Goal: Book appointment/travel/reservation

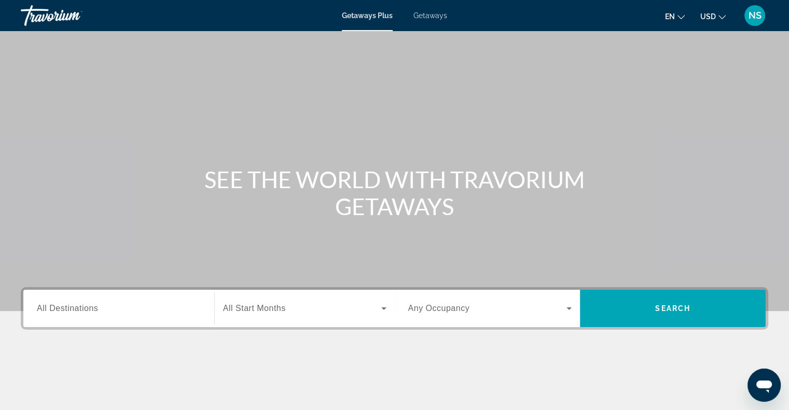
click at [54, 309] on span "All Destinations" at bounding box center [67, 308] width 61 height 9
click at [54, 309] on input "Destination All Destinations" at bounding box center [119, 309] width 164 height 12
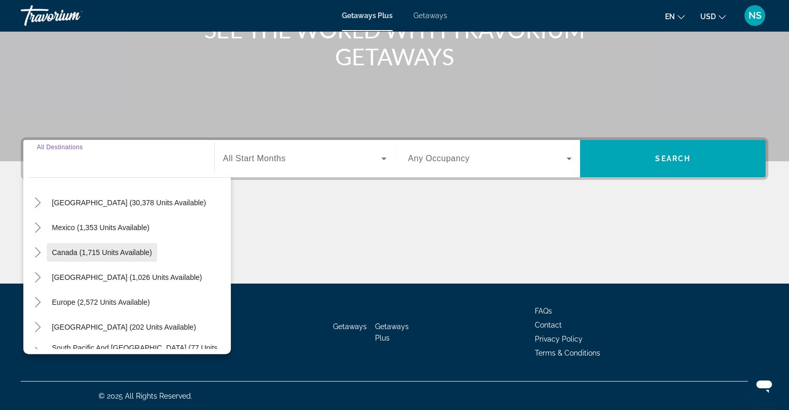
scroll to position [52, 0]
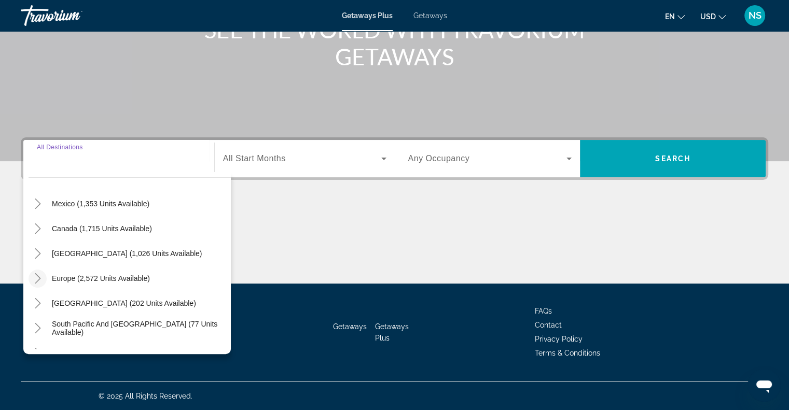
click at [40, 278] on icon "Toggle Europe (2,572 units available)" at bounding box center [38, 278] width 10 height 10
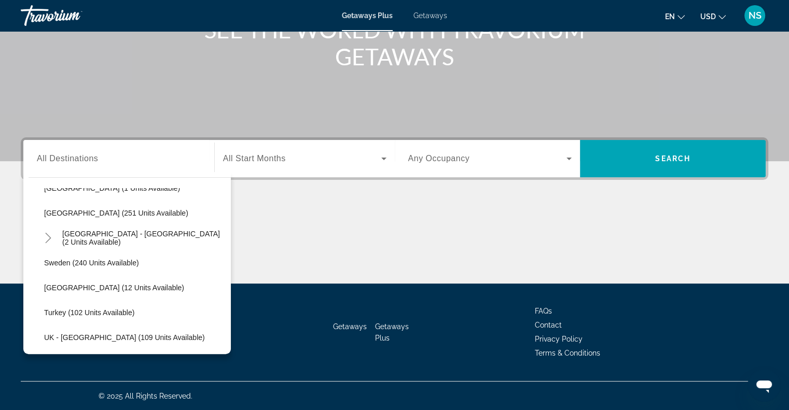
scroll to position [389, 0]
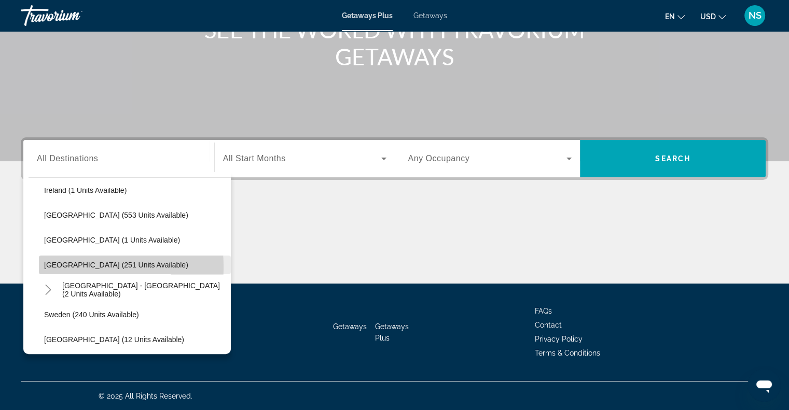
click at [65, 266] on span "[GEOGRAPHIC_DATA] (251 units available)" at bounding box center [116, 265] width 144 height 8
type input "**********"
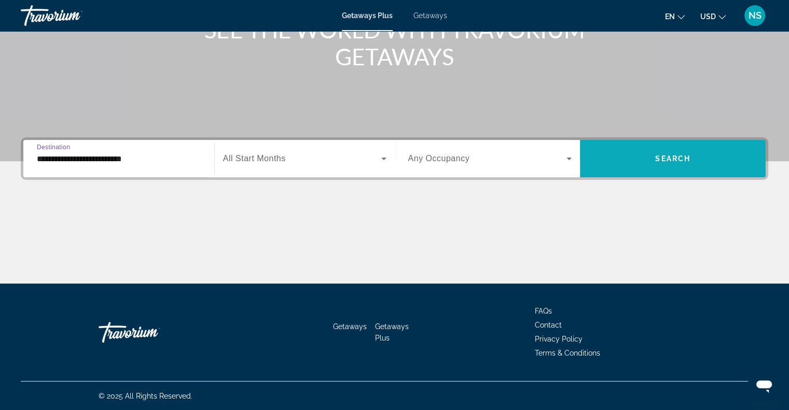
click at [706, 158] on span "Search widget" at bounding box center [673, 158] width 186 height 25
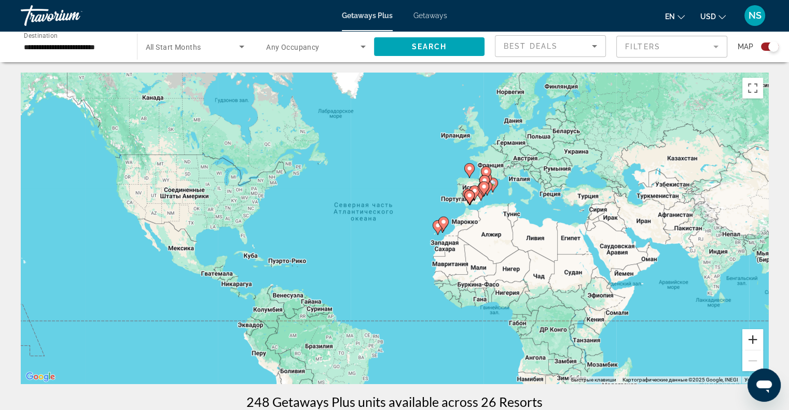
click at [753, 337] on button "Увеличить" at bounding box center [752, 339] width 21 height 21
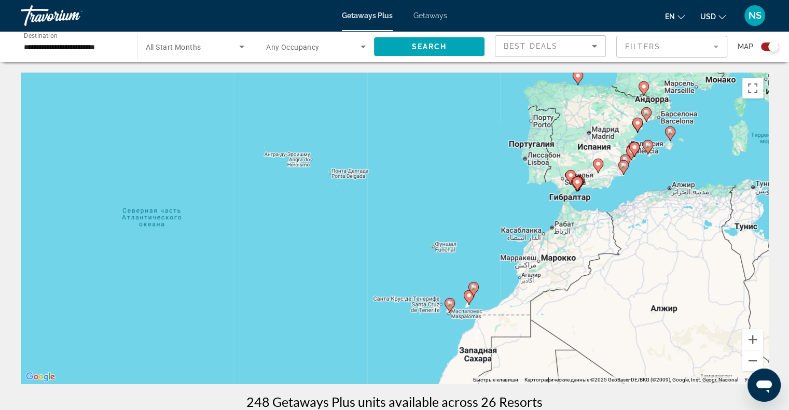
drag, startPoint x: 728, startPoint y: 277, endPoint x: 610, endPoint y: 335, distance: 131.1
click at [610, 335] on div "Чтобы активировать перетаскивание с помощью клавиатуры, нажмите Alt + Ввод. Пос…" at bounding box center [395, 228] width 748 height 311
click at [756, 338] on button "Увеличить" at bounding box center [752, 339] width 21 height 21
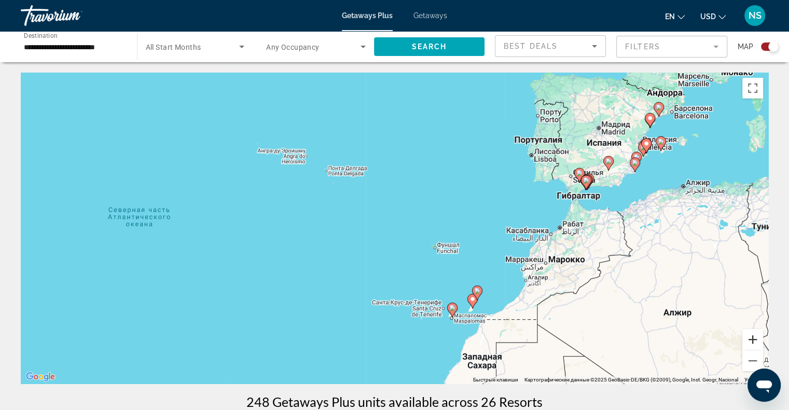
click at [756, 338] on button "Увеличить" at bounding box center [752, 339] width 21 height 21
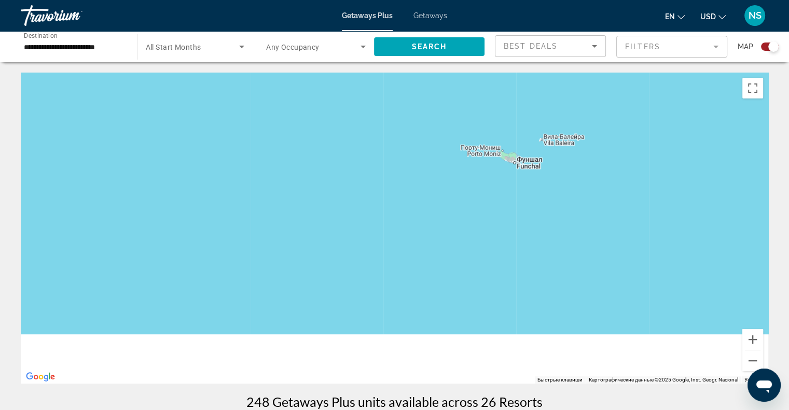
drag, startPoint x: 633, startPoint y: 322, endPoint x: 576, endPoint y: 114, distance: 215.6
click at [574, 115] on div "Main content" at bounding box center [395, 228] width 748 height 311
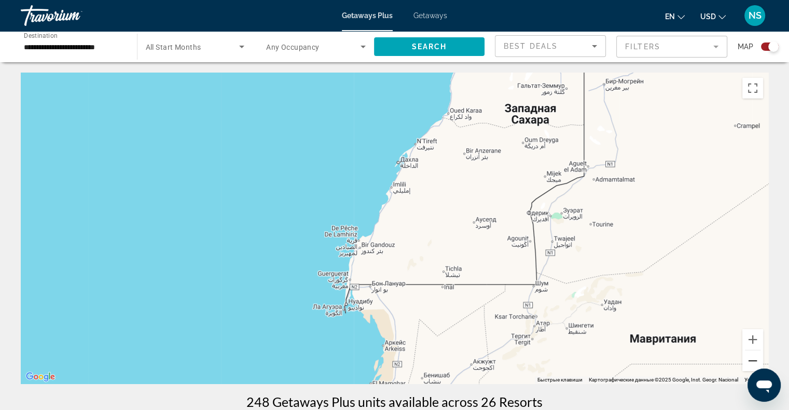
click at [752, 355] on button "Уменьшить" at bounding box center [752, 361] width 21 height 21
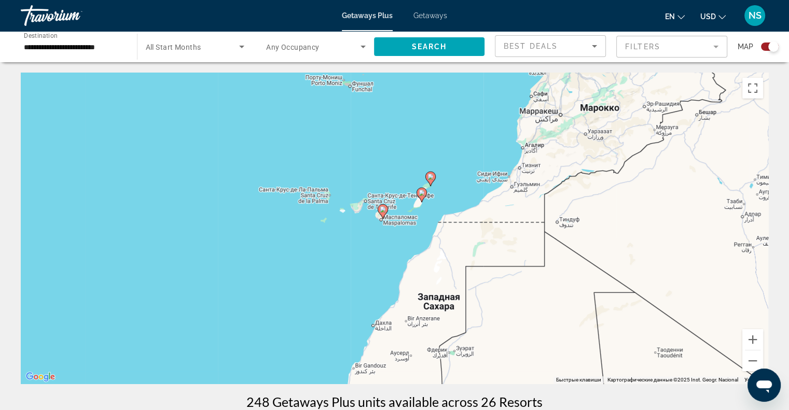
drag, startPoint x: 497, startPoint y: 169, endPoint x: 473, endPoint y: 301, distance: 134.9
click at [473, 301] on div "Чтобы активировать перетаскивание с помощью клавиатуры, нажмите Alt + Ввод. Пос…" at bounding box center [395, 228] width 748 height 311
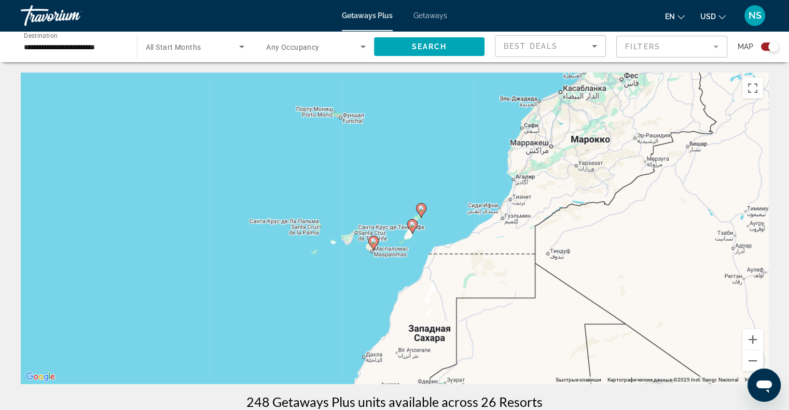
drag, startPoint x: 686, startPoint y: 201, endPoint x: 680, endPoint y: 223, distance: 23.2
click at [680, 223] on div "Чтобы активировать перетаскивание с помощью клавиатуры, нажмите Alt + Ввод. Пос…" at bounding box center [395, 228] width 748 height 311
click at [751, 341] on button "Увеличить" at bounding box center [752, 339] width 21 height 21
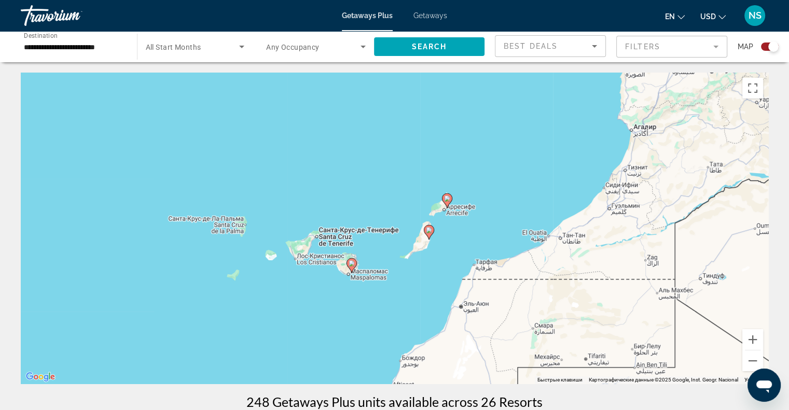
click at [351, 263] on image "Main content" at bounding box center [352, 263] width 6 height 6
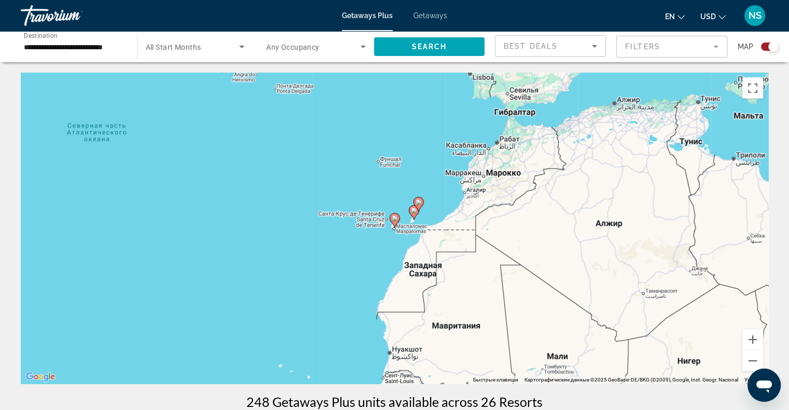
click at [394, 217] on image "Main content" at bounding box center [395, 218] width 6 height 6
type input "**********"
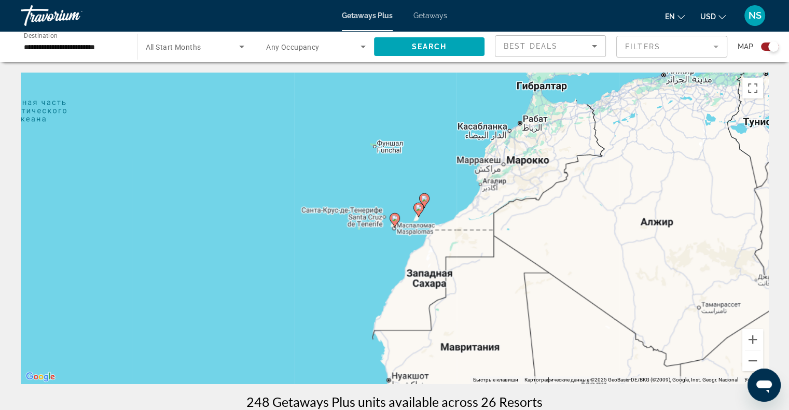
click at [394, 217] on image "Main content" at bounding box center [395, 218] width 6 height 6
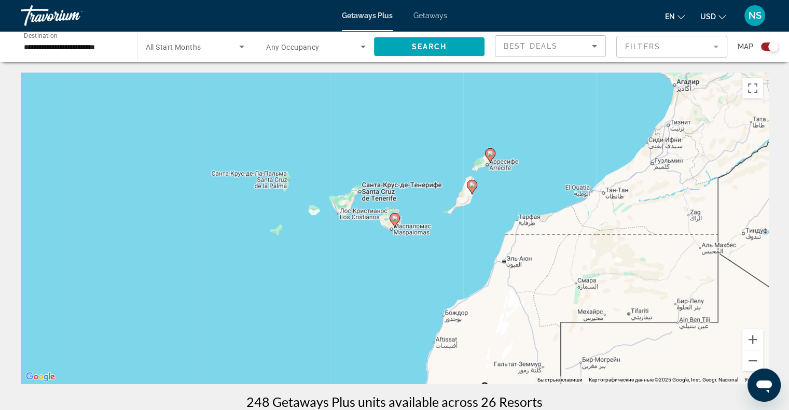
click at [394, 217] on image "Main content" at bounding box center [395, 218] width 6 height 6
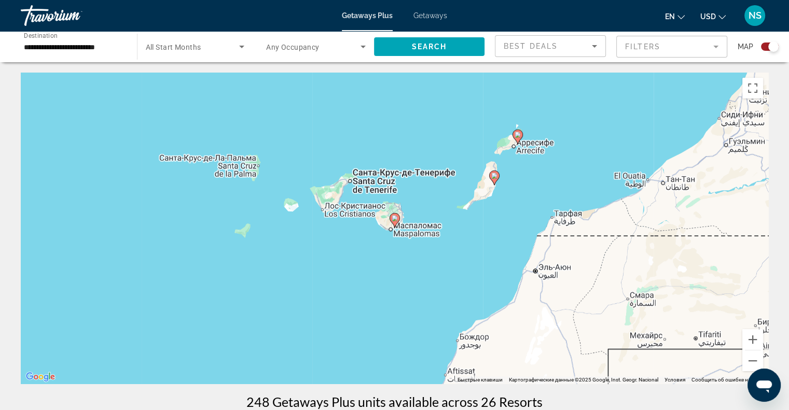
click at [394, 217] on image "Main content" at bounding box center [395, 218] width 6 height 6
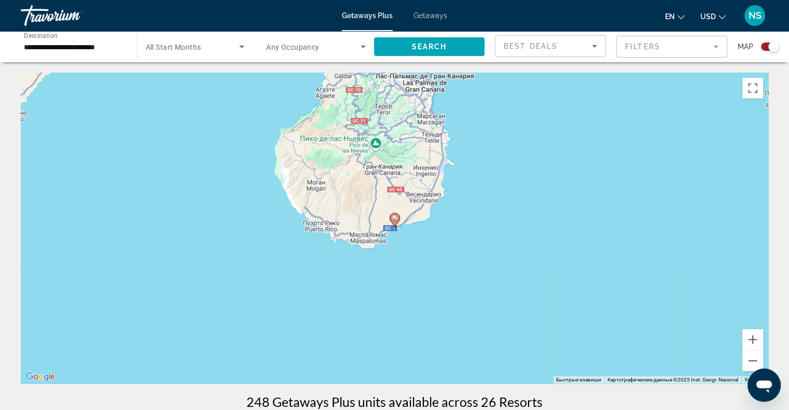
click at [394, 217] on image "Main content" at bounding box center [395, 218] width 6 height 6
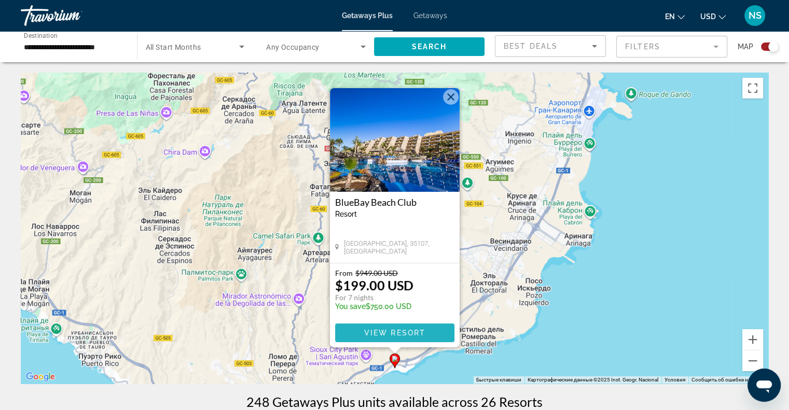
click at [393, 337] on span "Main content" at bounding box center [394, 333] width 119 height 25
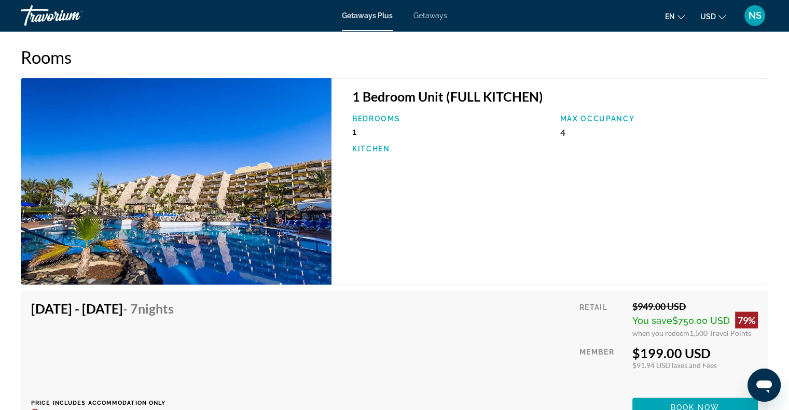
scroll to position [1764, 0]
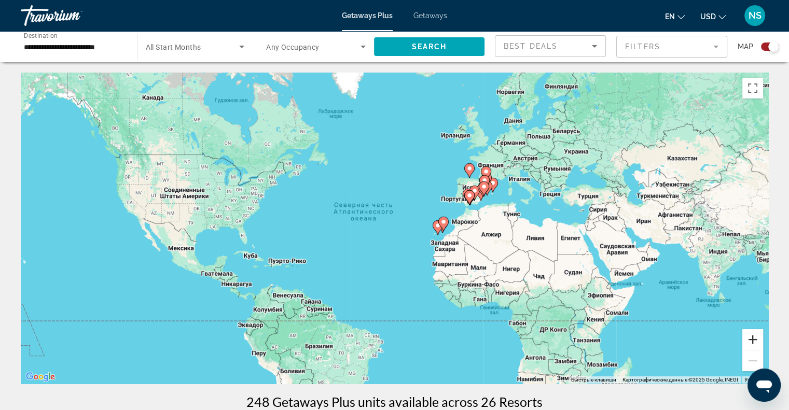
click at [751, 342] on button "Увеличить" at bounding box center [752, 339] width 21 height 21
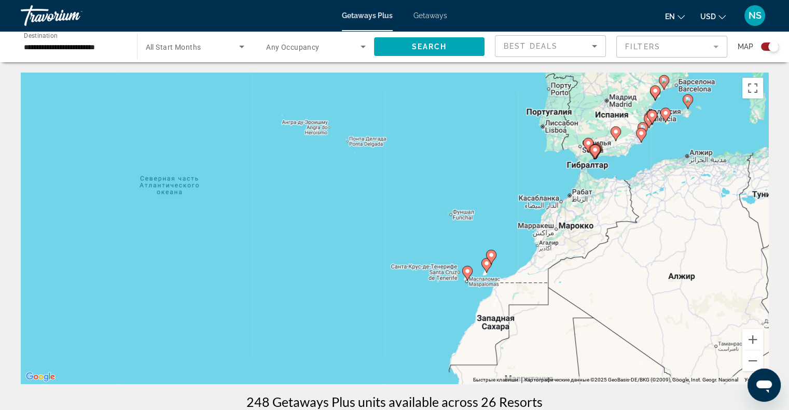
drag, startPoint x: 693, startPoint y: 290, endPoint x: 594, endPoint y: 315, distance: 102.8
click at [594, 315] on div "Чтобы активировать перетаскивание с помощью клавиатуры, нажмите Alt + Ввод. Пос…" at bounding box center [395, 228] width 748 height 311
click at [764, 338] on div "Чтобы активировать перетаскивание с помощью клавиатуры, нажмите Alt + Ввод. Пос…" at bounding box center [395, 228] width 748 height 311
click at [761, 340] on button "Увеличить" at bounding box center [752, 339] width 21 height 21
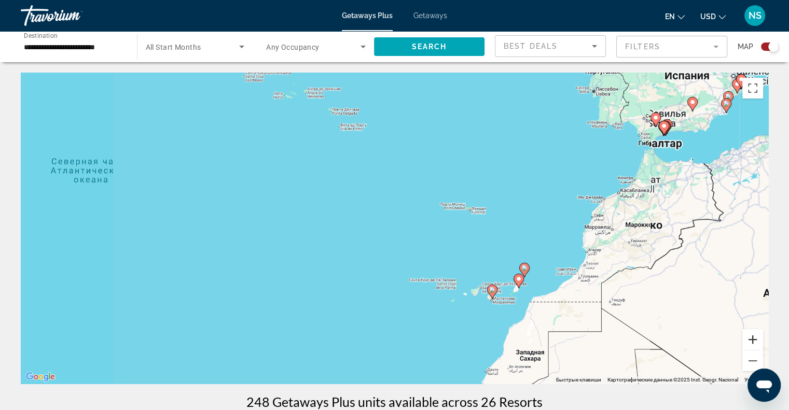
click at [761, 340] on button "Увеличить" at bounding box center [752, 339] width 21 height 21
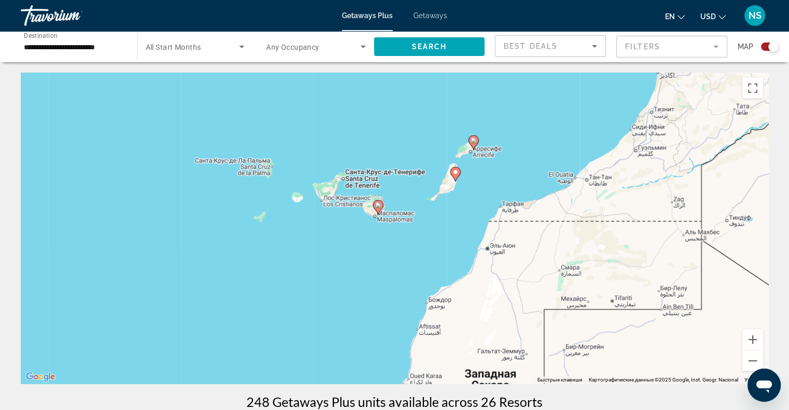
drag, startPoint x: 716, startPoint y: 320, endPoint x: 407, endPoint y: 92, distance: 383.3
click at [408, 92] on div "Чтобы активировать перетаскивание с помощью клавиатуры, нажмите Alt + Ввод. Пос…" at bounding box center [395, 228] width 748 height 311
click at [456, 170] on image "Main content" at bounding box center [455, 171] width 6 height 6
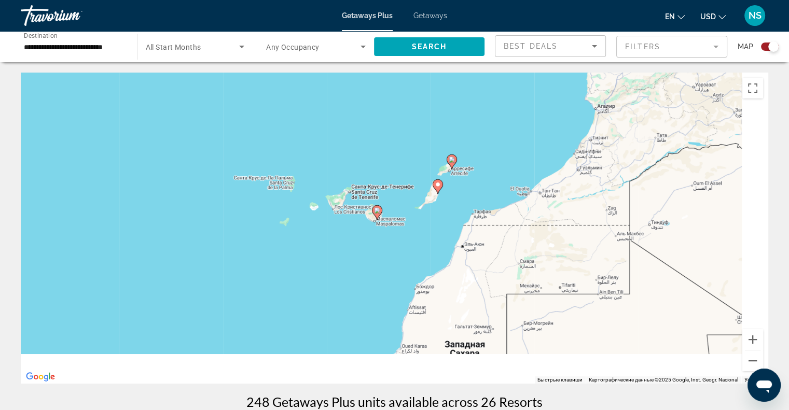
click at [456, 170] on div "Чтобы активировать перетаскивание с помощью клавиатуры, нажмите Alt + Ввод. Пос…" at bounding box center [395, 228] width 748 height 311
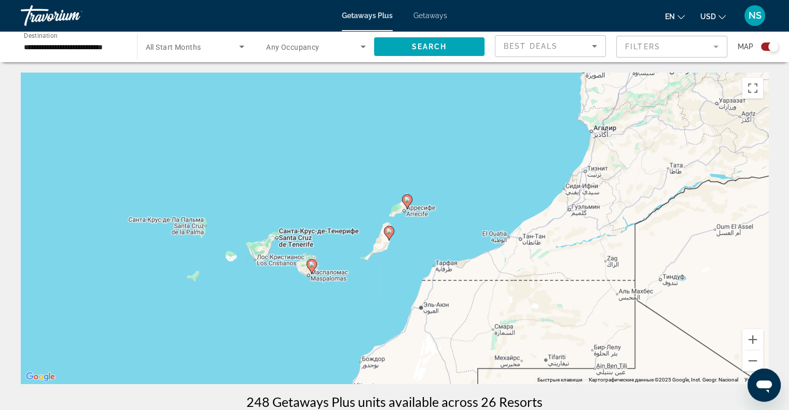
click at [388, 231] on image "Main content" at bounding box center [389, 231] width 6 height 6
type input "**********"
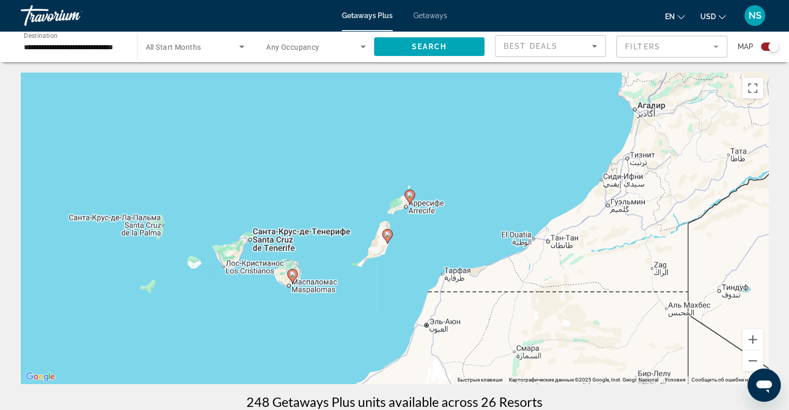
click at [388, 231] on div "Чтобы активировать перетаскивание с помощью клавиатуры, нажмите Alt + Ввод. Пос…" at bounding box center [395, 228] width 748 height 311
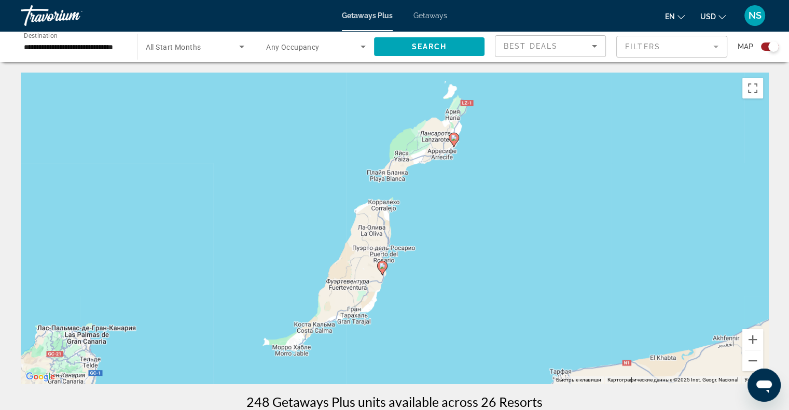
click at [384, 265] on image "Main content" at bounding box center [382, 266] width 6 height 6
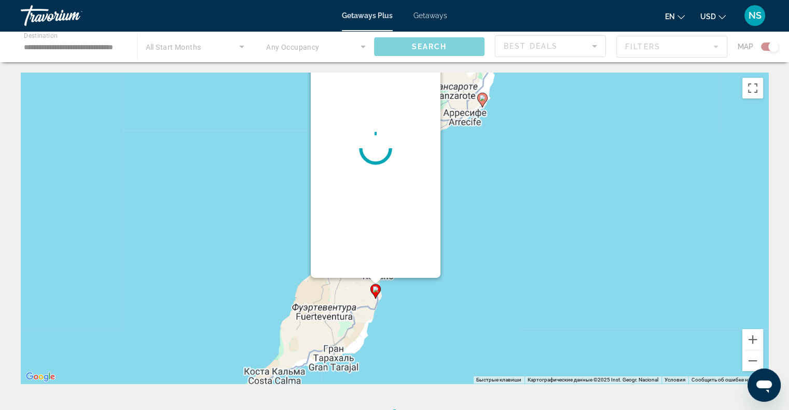
click at [384, 265] on div "Main content" at bounding box center [376, 148] width 130 height 259
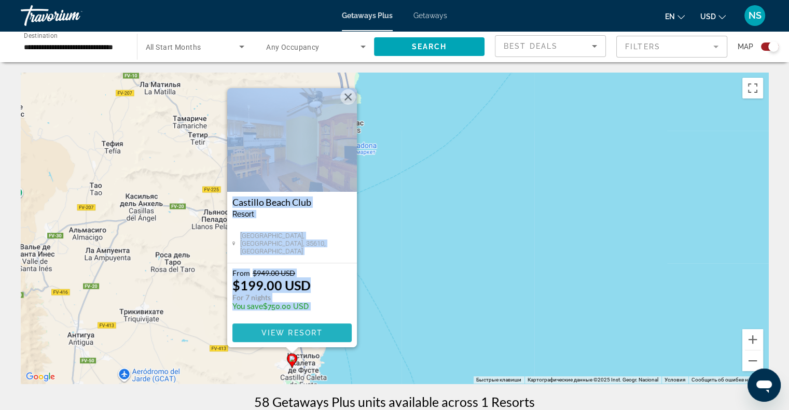
click at [256, 330] on span "Main content" at bounding box center [291, 333] width 119 height 25
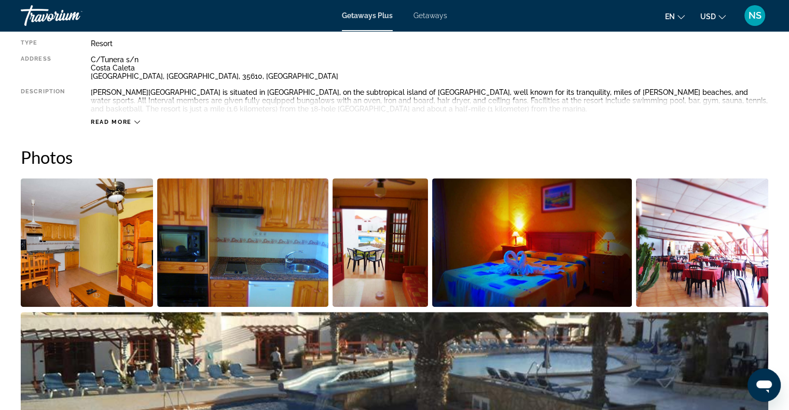
scroll to position [390, 0]
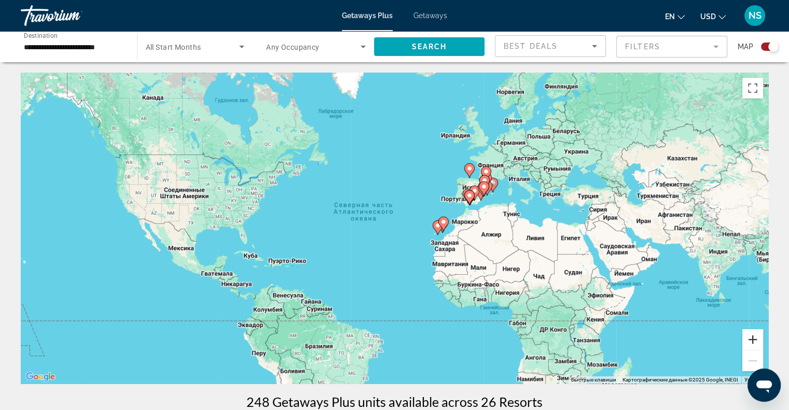
click at [754, 340] on button "Увеличить" at bounding box center [752, 339] width 21 height 21
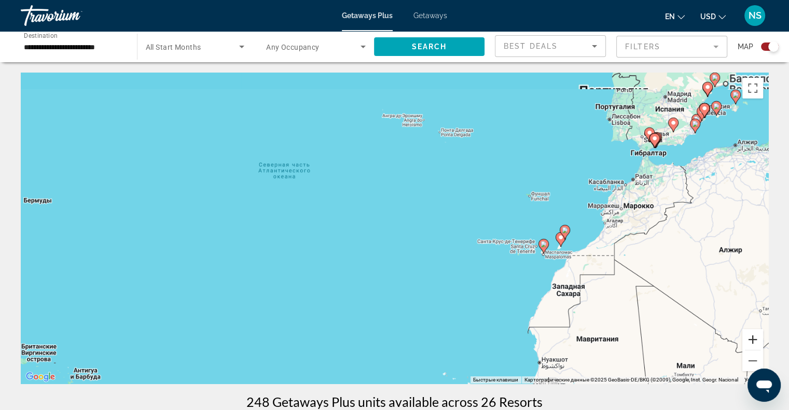
click at [754, 340] on button "Увеличить" at bounding box center [752, 339] width 21 height 21
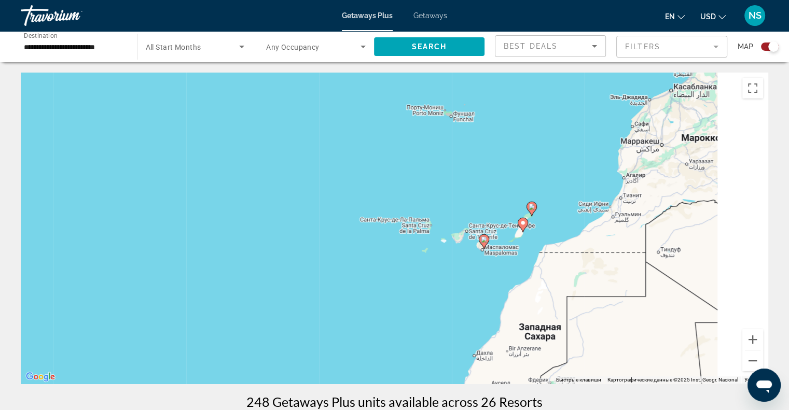
drag, startPoint x: 693, startPoint y: 292, endPoint x: 329, endPoint y: 253, distance: 366.3
click at [329, 253] on div "Чтобы активировать перетаскивание с помощью клавиатуры, нажмите Alt + Ввод. Пос…" at bounding box center [395, 228] width 748 height 311
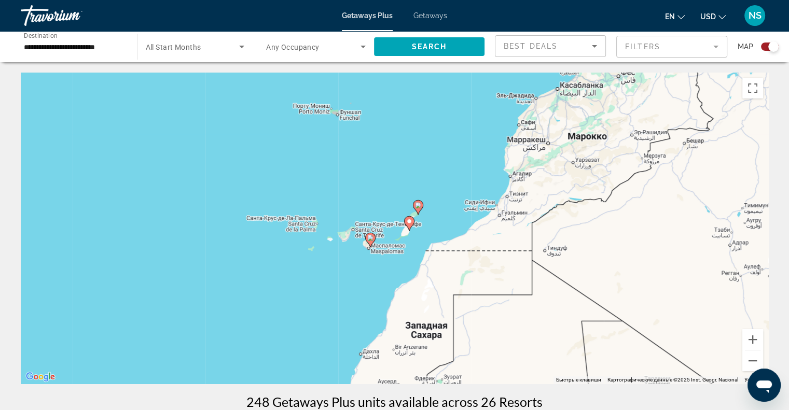
click at [418, 204] on image "Main content" at bounding box center [418, 205] width 6 height 6
click at [418, 204] on div "Для навигации используйте клавиши со стрелками. Чтобы активировать перетаскиван…" at bounding box center [395, 228] width 748 height 311
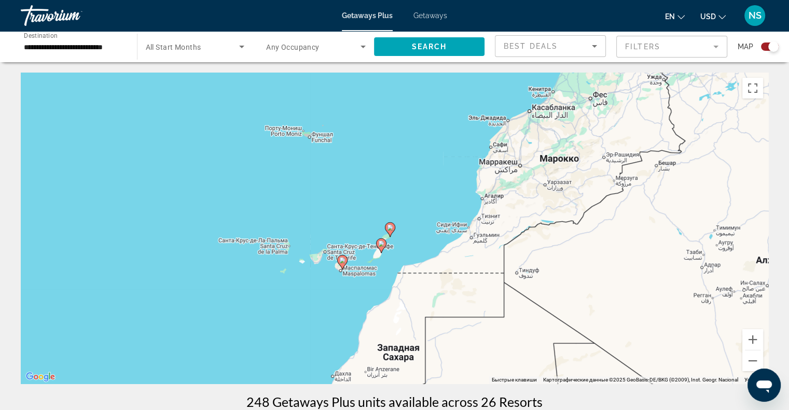
click at [392, 227] on image "Main content" at bounding box center [390, 228] width 6 height 6
type input "**********"
click at [392, 226] on div "Чтобы активировать перетаскивание с помощью клавиатуры, нажмите Alt + Ввод. Пос…" at bounding box center [395, 228] width 748 height 311
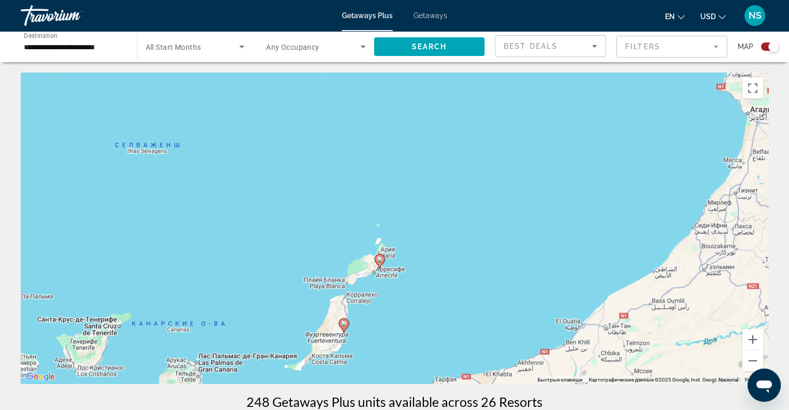
click at [380, 259] on image "Main content" at bounding box center [380, 259] width 6 height 6
click at [380, 259] on div "Чтобы активировать перетаскивание с помощью клавиатуры, нажмите Alt + Ввод. Пос…" at bounding box center [395, 228] width 748 height 311
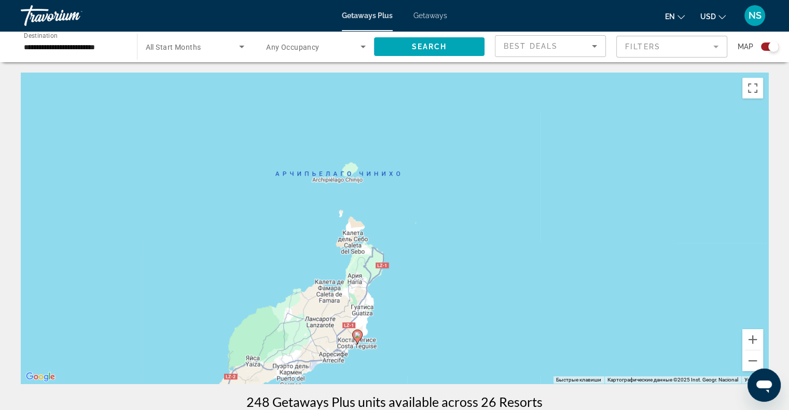
click at [355, 331] on icon "Main content" at bounding box center [356, 336] width 9 height 13
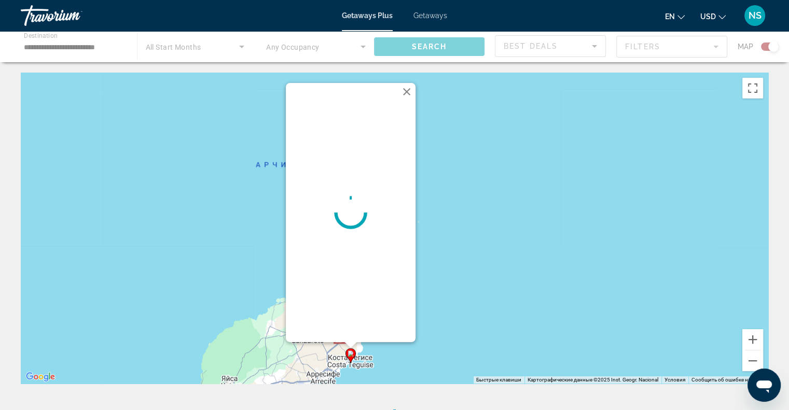
click at [355, 331] on div "Main content" at bounding box center [351, 212] width 130 height 259
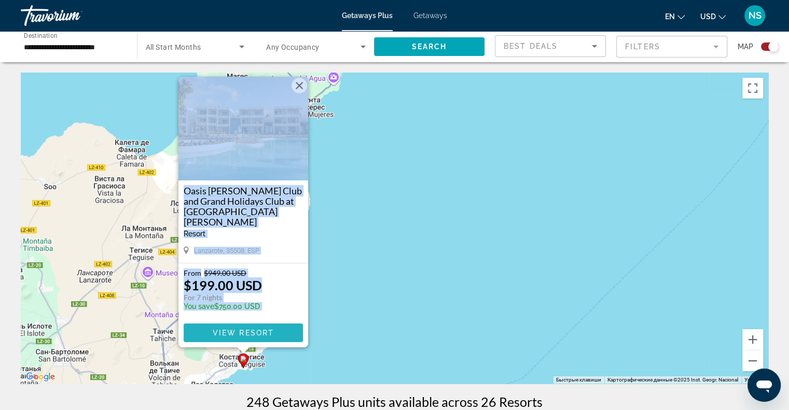
click at [259, 336] on span "View Resort" at bounding box center [242, 333] width 61 height 8
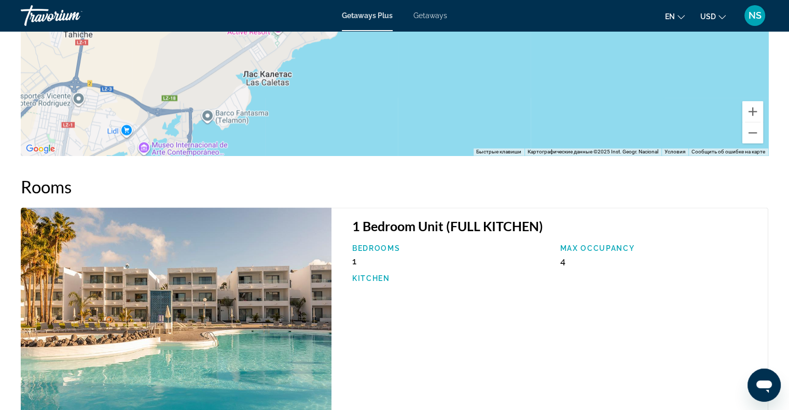
scroll to position [1425, 0]
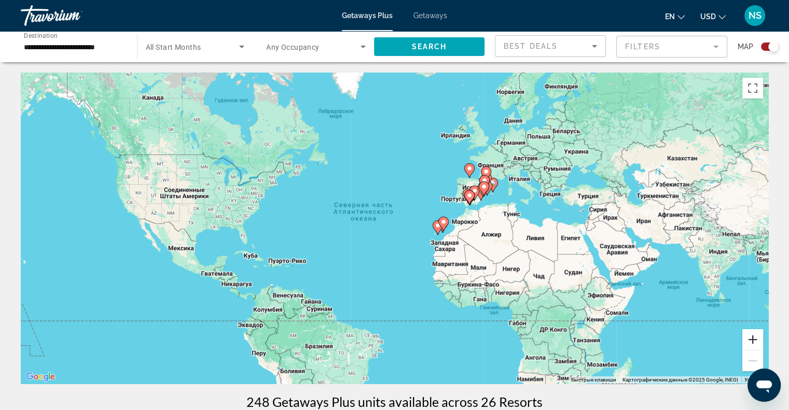
click at [759, 342] on button "Увеличить" at bounding box center [752, 339] width 21 height 21
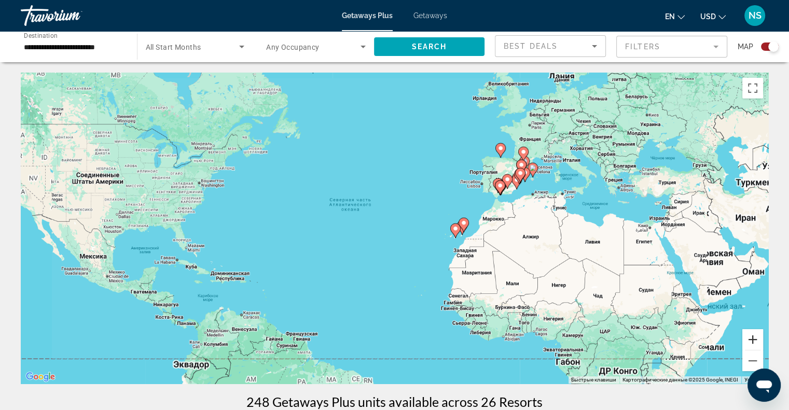
click at [759, 342] on button "Увеличить" at bounding box center [752, 339] width 21 height 21
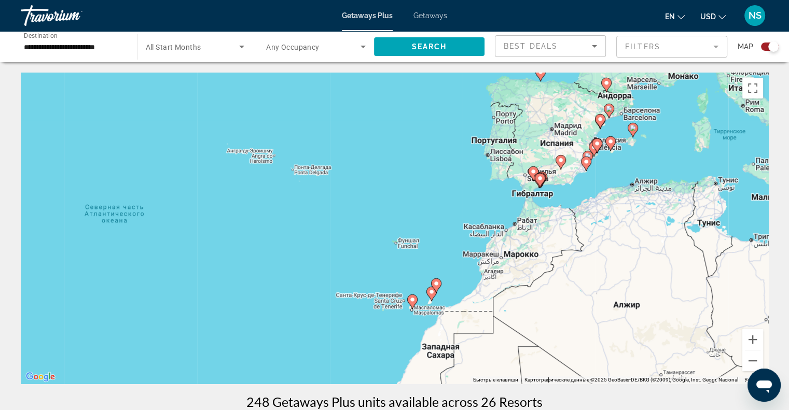
drag, startPoint x: 681, startPoint y: 240, endPoint x: 515, endPoint y: 296, distance: 175.2
click at [515, 296] on div "Чтобы активировать перетаскивание с помощью клавиатуры, нажмите Alt + Ввод. Пос…" at bounding box center [395, 228] width 748 height 311
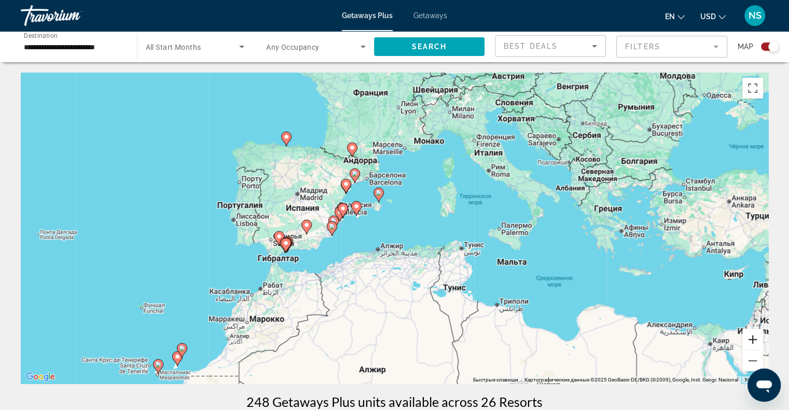
click at [749, 338] on button "Увеличить" at bounding box center [752, 339] width 21 height 21
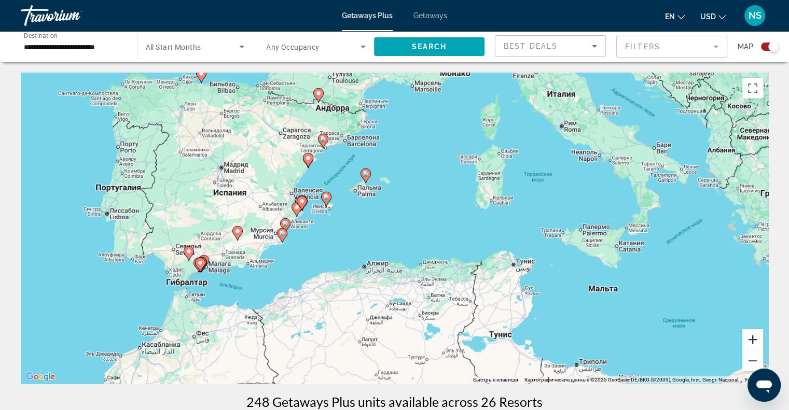
click at [749, 338] on button "Увеличить" at bounding box center [752, 339] width 21 height 21
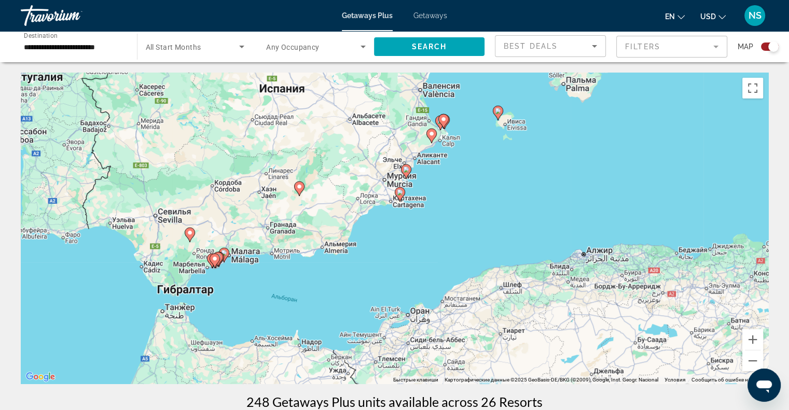
drag, startPoint x: 392, startPoint y: 302, endPoint x: 654, endPoint y: 242, distance: 268.7
click at [654, 242] on div "Чтобы активировать перетаскивание с помощью клавиатуры, нажмите Alt + Ввод. Пос…" at bounding box center [395, 228] width 748 height 311
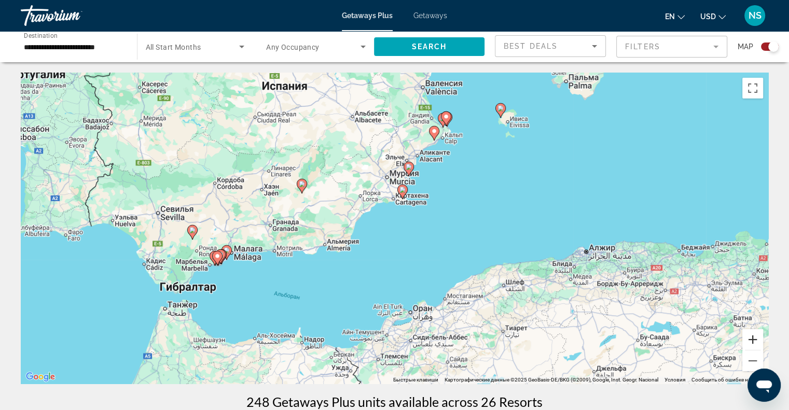
click at [746, 332] on button "Увеличить" at bounding box center [752, 339] width 21 height 21
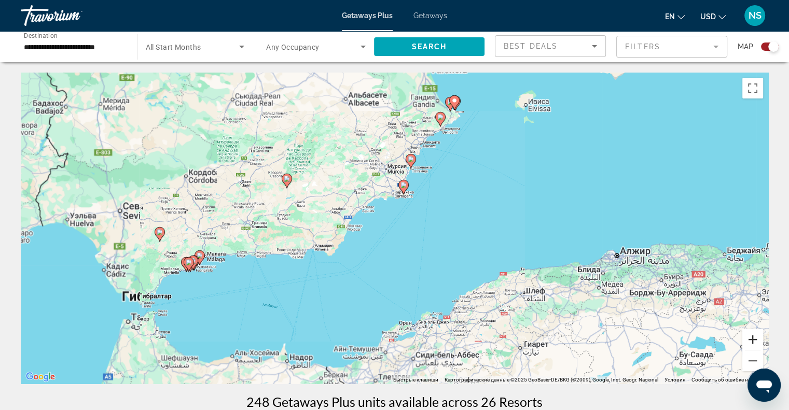
click at [746, 332] on button "Увеличить" at bounding box center [752, 339] width 21 height 21
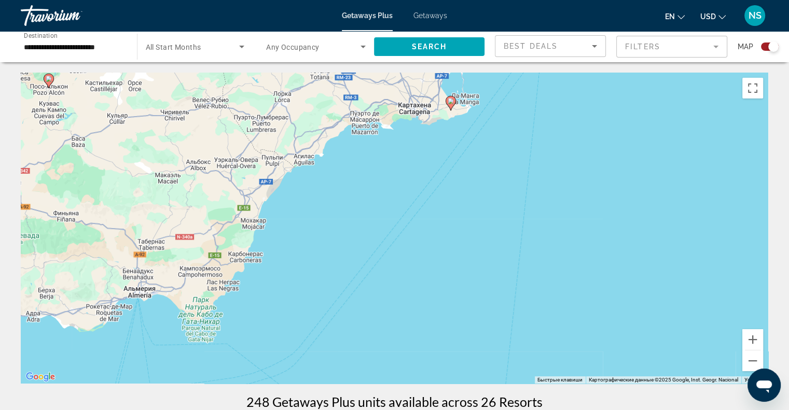
drag, startPoint x: 353, startPoint y: 295, endPoint x: 590, endPoint y: 189, distance: 259.2
click at [586, 191] on div "Чтобы активировать перетаскивание с помощью клавиатуры, нажмите Alt + Ввод. Пос…" at bounding box center [395, 228] width 748 height 311
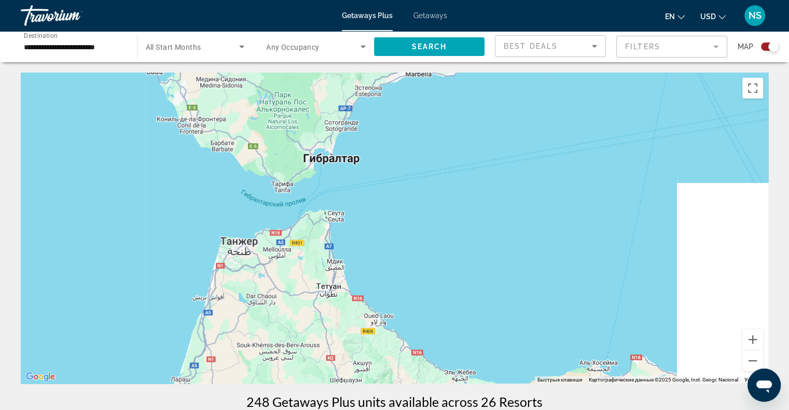
drag, startPoint x: 505, startPoint y: 243, endPoint x: 374, endPoint y: 304, distance: 143.9
click at [374, 304] on div "Чтобы активировать перетаскивание с помощью клавиатуры, нажмите Alt + Ввод. Пос…" at bounding box center [395, 228] width 748 height 311
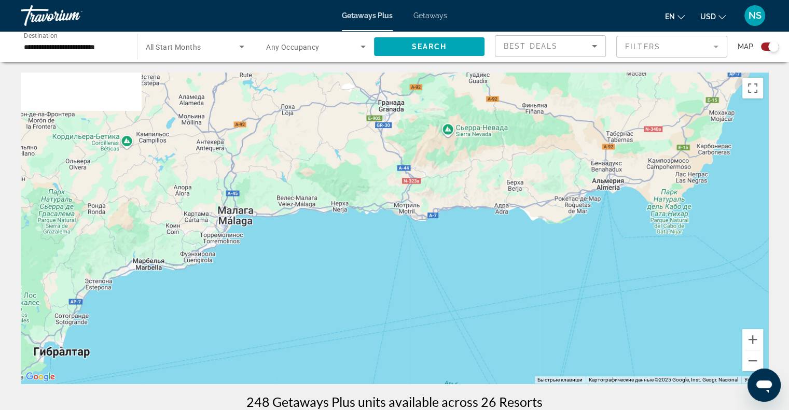
drag, startPoint x: 456, startPoint y: 206, endPoint x: 474, endPoint y: 292, distance: 87.5
click at [474, 300] on div "Чтобы активировать перетаскивание с помощью клавиатуры, нажмите Alt + Ввод. Пос…" at bounding box center [395, 228] width 748 height 311
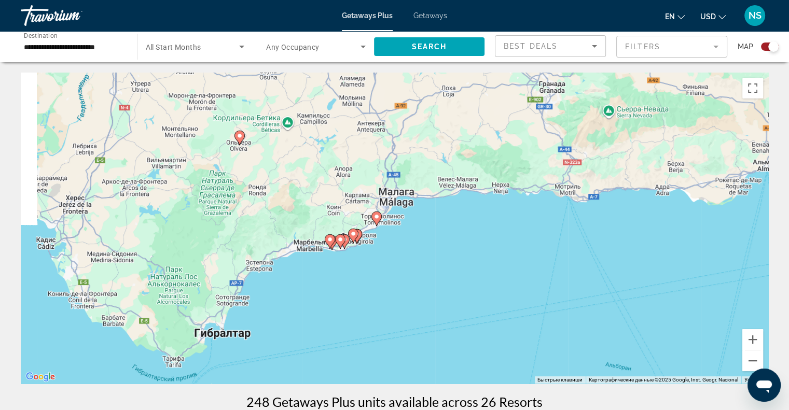
drag, startPoint x: 227, startPoint y: 296, endPoint x: 345, endPoint y: 222, distance: 139.0
click at [345, 222] on div "Чтобы активировать перетаскивание с помощью клавиатуры, нажмите Alt + Ввод. Пос…" at bounding box center [395, 228] width 748 height 311
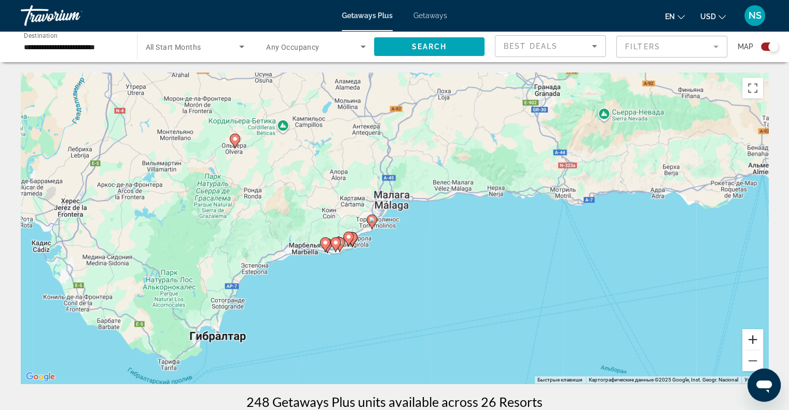
click at [757, 338] on button "Увеличить" at bounding box center [752, 339] width 21 height 21
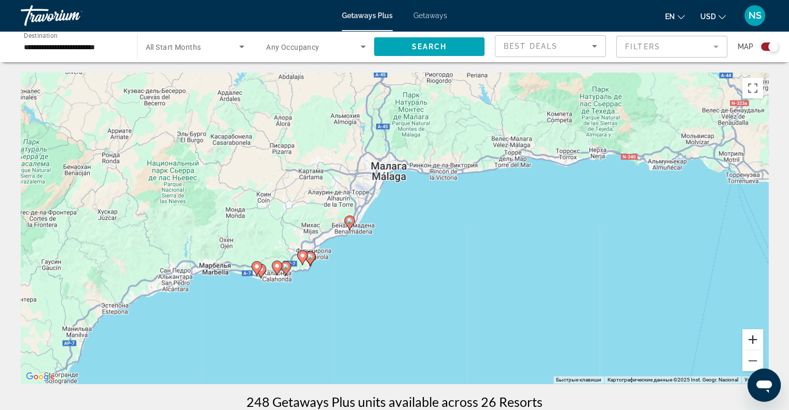
click at [749, 334] on button "Увеличить" at bounding box center [752, 339] width 21 height 21
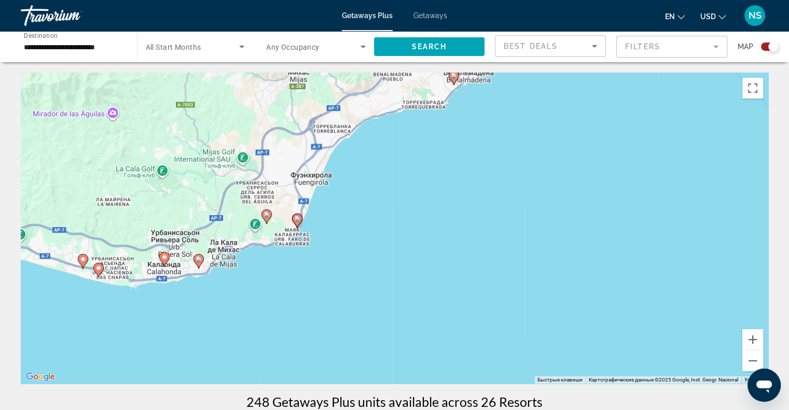
drag, startPoint x: 339, startPoint y: 311, endPoint x: 585, endPoint y: 155, distance: 291.5
click at [585, 155] on div "Чтобы активировать перетаскивание с помощью клавиатуры, нажмите Alt + Ввод. Пос…" at bounding box center [395, 228] width 748 height 311
click at [99, 267] on image "Main content" at bounding box center [98, 268] width 6 height 6
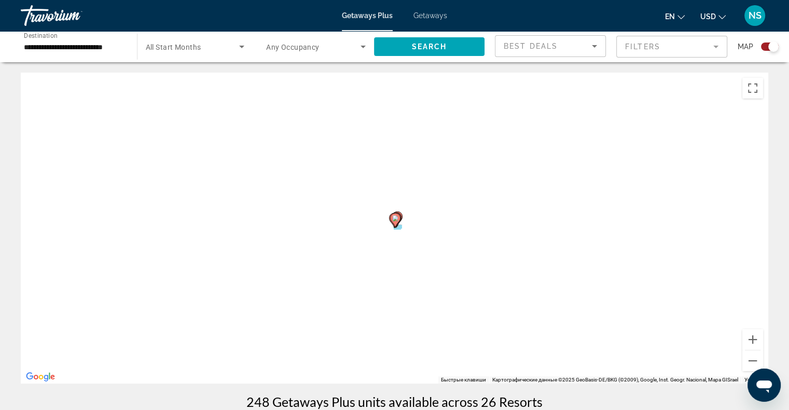
click at [99, 267] on div "Чтобы активировать перетаскивание с помощью клавиатуры, нажмите Alt + Ввод. Пос…" at bounding box center [395, 228] width 748 height 311
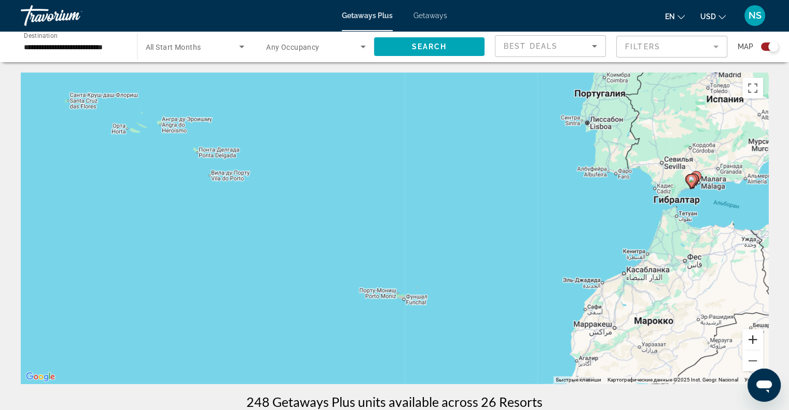
click at [756, 338] on button "Увеличить" at bounding box center [752, 339] width 21 height 21
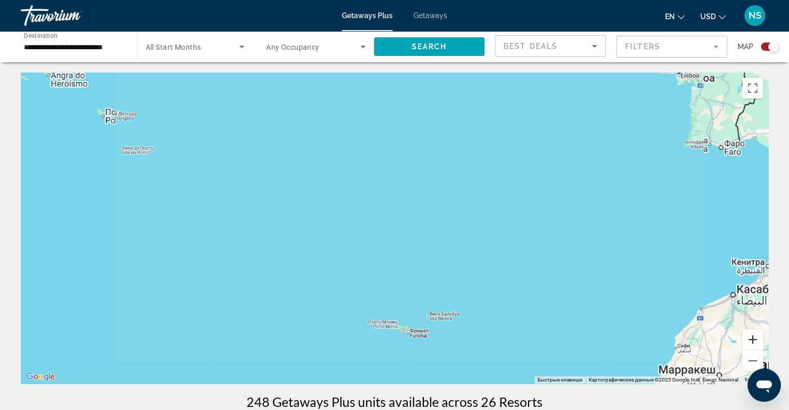
click at [756, 338] on button "Увеличить" at bounding box center [752, 339] width 21 height 21
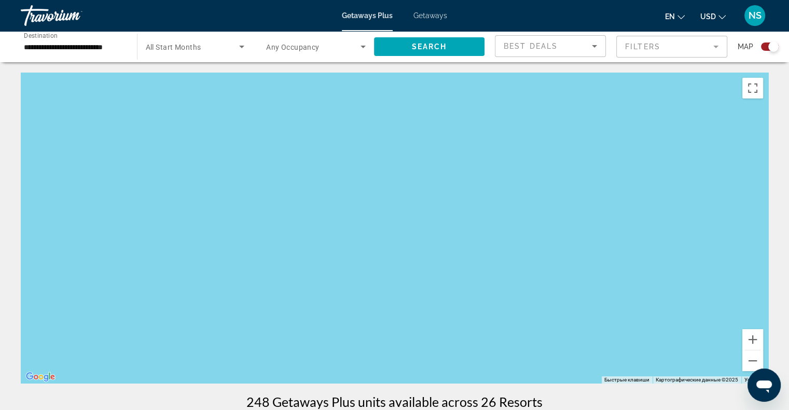
drag, startPoint x: 699, startPoint y: 292, endPoint x: 464, endPoint y: 335, distance: 238.9
click at [471, 335] on div "Чтобы активировать перетаскивание с помощью клавиатуры, нажмите Alt + Ввод. Пос…" at bounding box center [395, 228] width 748 height 311
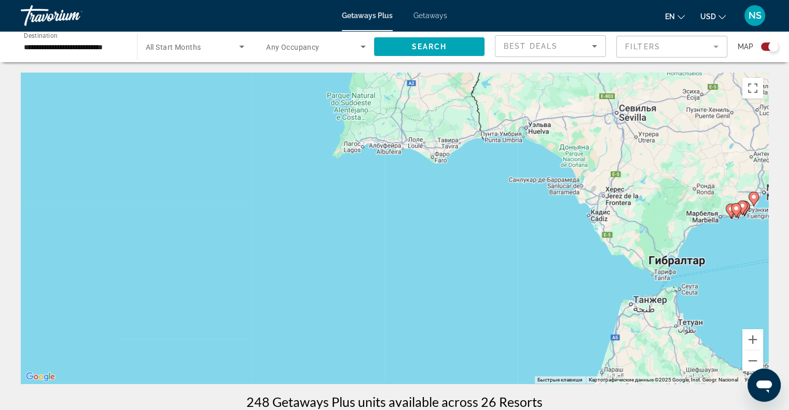
drag, startPoint x: 511, startPoint y: 304, endPoint x: 451, endPoint y: 312, distance: 59.7
click at [451, 312] on div "Чтобы активировать перетаскивание с помощью клавиатуры, нажмите Alt + Ввод. Пос…" at bounding box center [395, 228] width 748 height 311
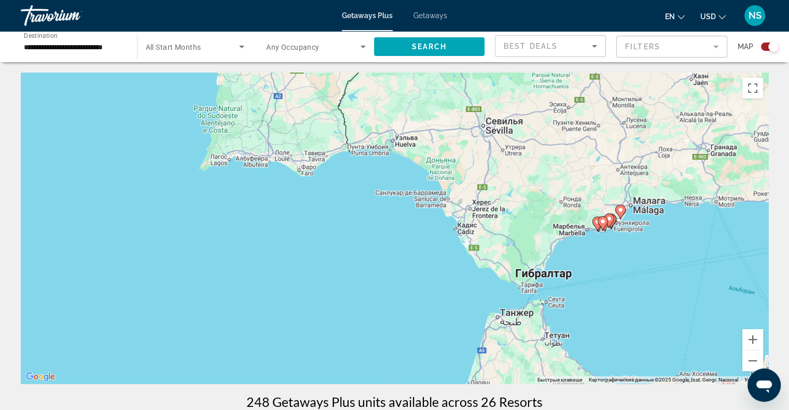
drag, startPoint x: 560, startPoint y: 293, endPoint x: 483, endPoint y: 315, distance: 80.0
click at [483, 315] on div "Чтобы активировать перетаскивание с помощью клавиатуры, нажмите Alt + Ввод. Пос…" at bounding box center [395, 228] width 748 height 311
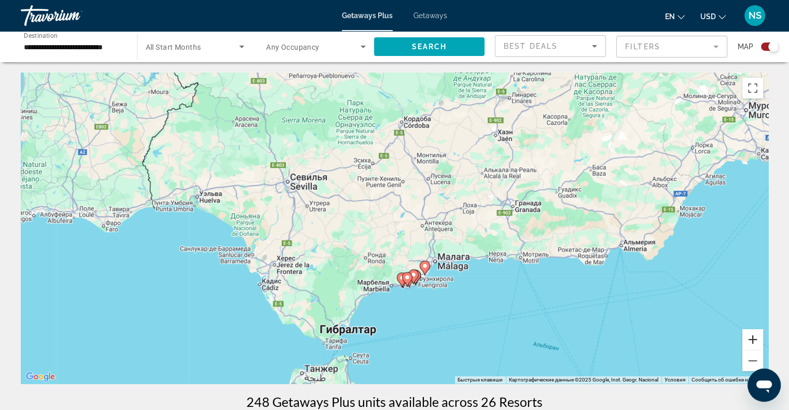
click at [753, 332] on button "Увеличить" at bounding box center [752, 339] width 21 height 21
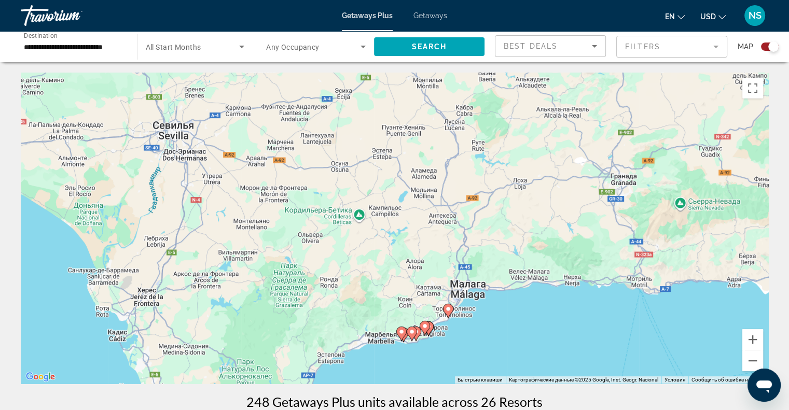
drag, startPoint x: 676, startPoint y: 325, endPoint x: 658, endPoint y: 287, distance: 41.8
click at [658, 287] on div "Чтобы активировать перетаскивание с помощью клавиатуры, нажмите Alt + Ввод. Пос…" at bounding box center [395, 228] width 748 height 311
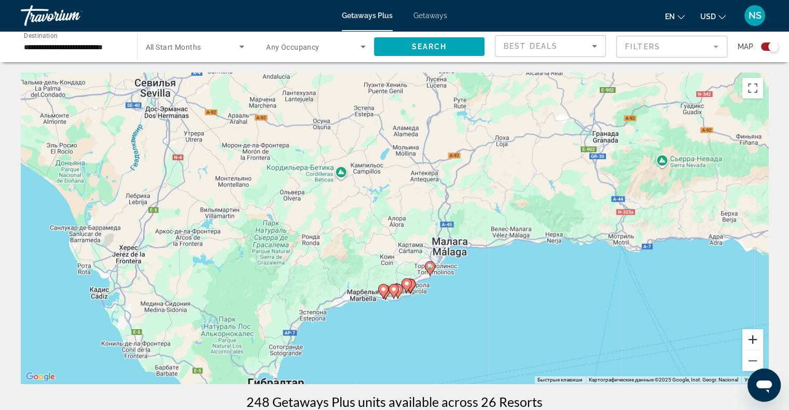
click at [761, 341] on button "Увеличить" at bounding box center [752, 339] width 21 height 21
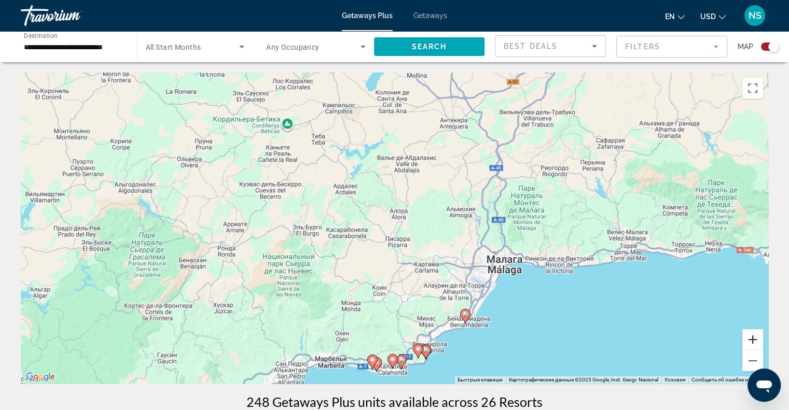
click at [757, 340] on button "Увеличить" at bounding box center [752, 339] width 21 height 21
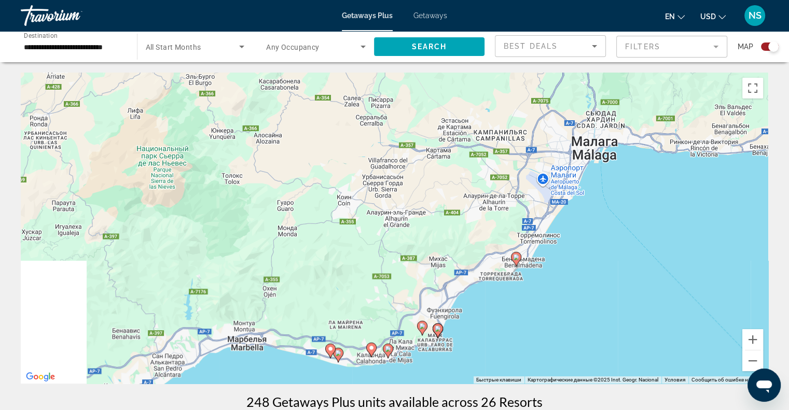
drag, startPoint x: 612, startPoint y: 361, endPoint x: 591, endPoint y: 201, distance: 160.6
click at [591, 202] on div "Чтобы активировать перетаскивание с помощью клавиатуры, нажмите Alt + Ввод. Пос…" at bounding box center [395, 228] width 748 height 311
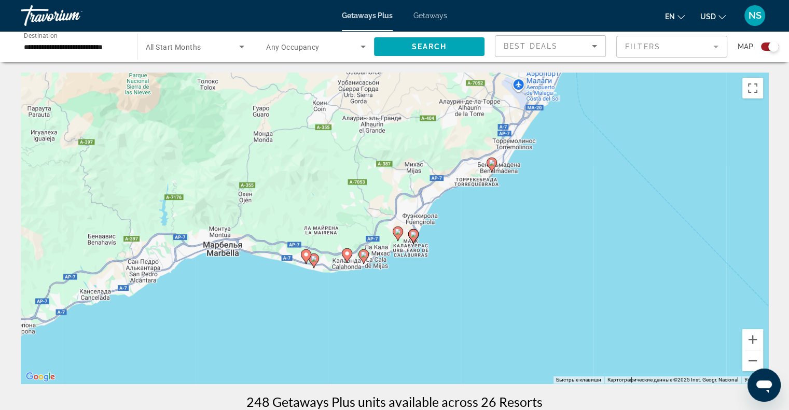
click at [414, 236] on image "Main content" at bounding box center [413, 234] width 6 height 6
type input "**********"
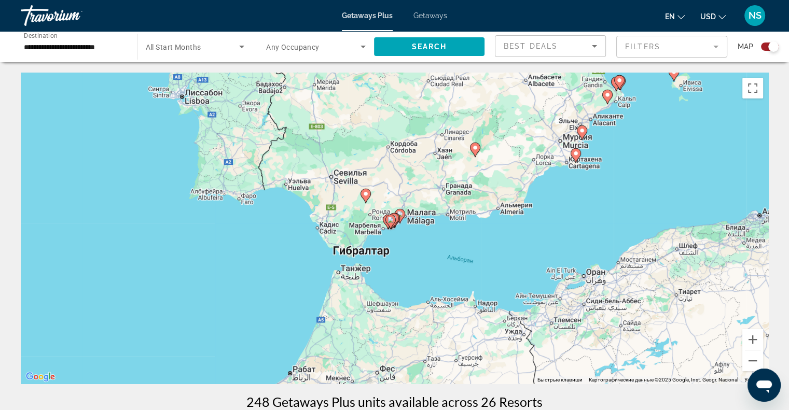
click at [394, 222] on icon "Main content" at bounding box center [389, 221] width 9 height 13
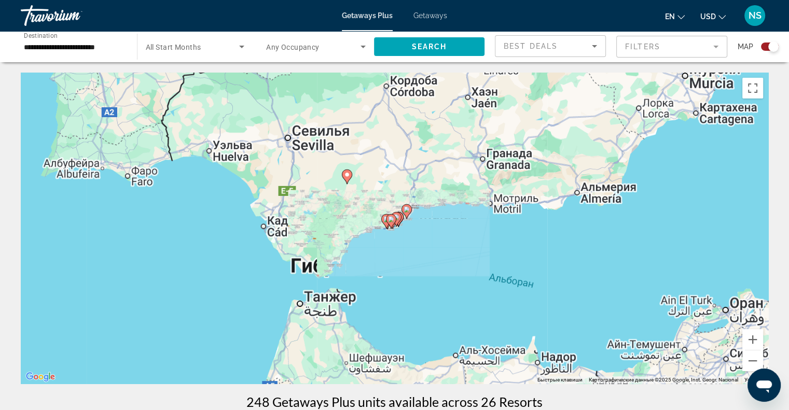
click at [394, 222] on image "Main content" at bounding box center [391, 219] width 6 height 6
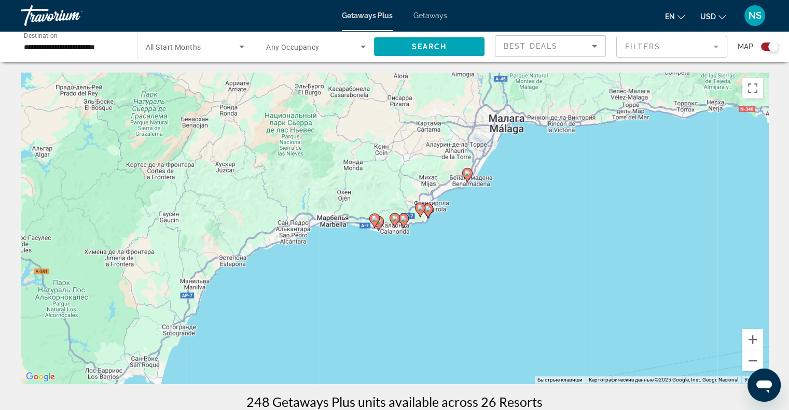
click at [428, 209] on image "Main content" at bounding box center [428, 209] width 6 height 6
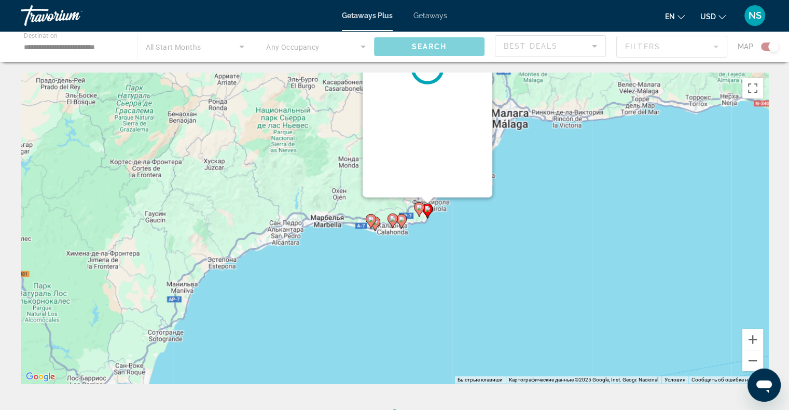
click at [428, 209] on div "Чтобы активировать перетаскивание с помощью клавиатуры, нажмите Alt + Ввод. Пос…" at bounding box center [395, 228] width 748 height 311
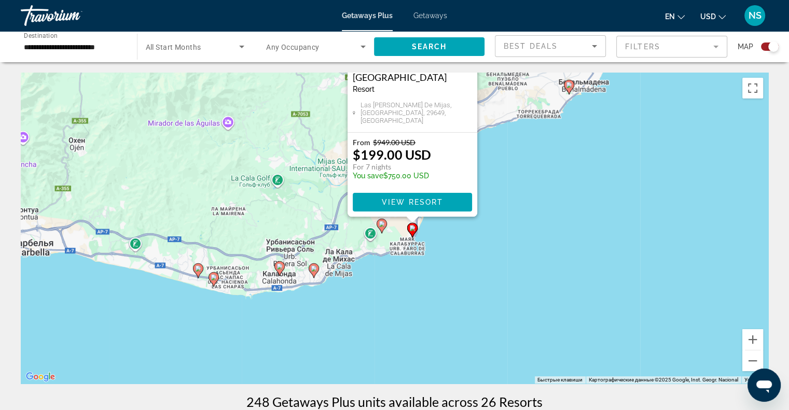
click at [381, 223] on image "Main content" at bounding box center [382, 224] width 6 height 6
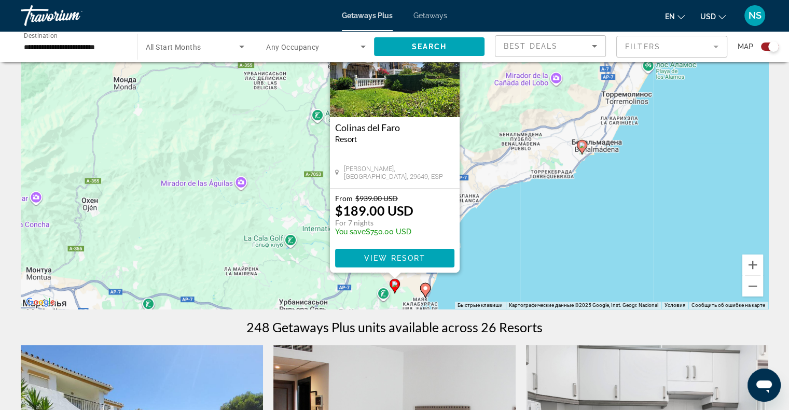
scroll to position [104, 0]
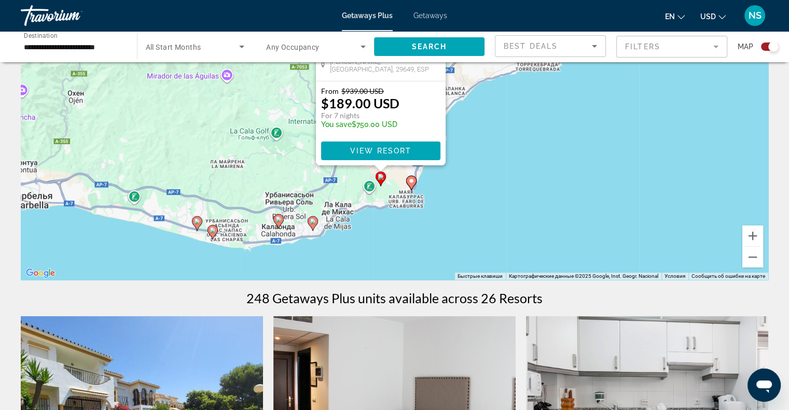
drag, startPoint x: 612, startPoint y: 217, endPoint x: 596, endPoint y: 159, distance: 60.3
click at [596, 159] on div "Чтобы активировать перетаскивание с помощью клавиатуры, нажмите Alt + Ввод. Пос…" at bounding box center [395, 124] width 748 height 311
click at [212, 235] on icon "Main content" at bounding box center [212, 232] width 9 height 13
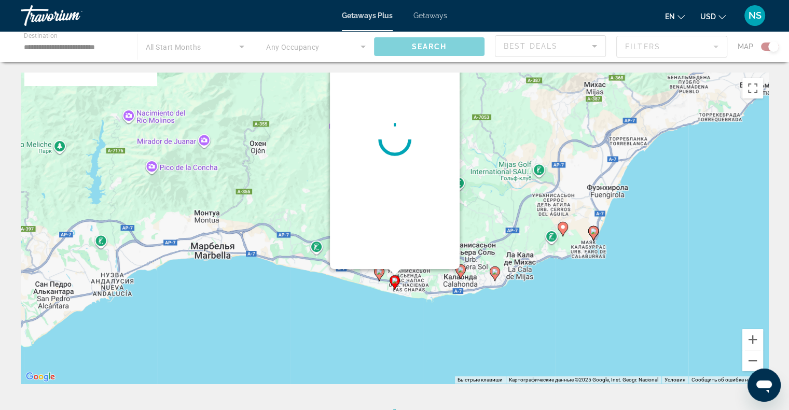
scroll to position [0, 0]
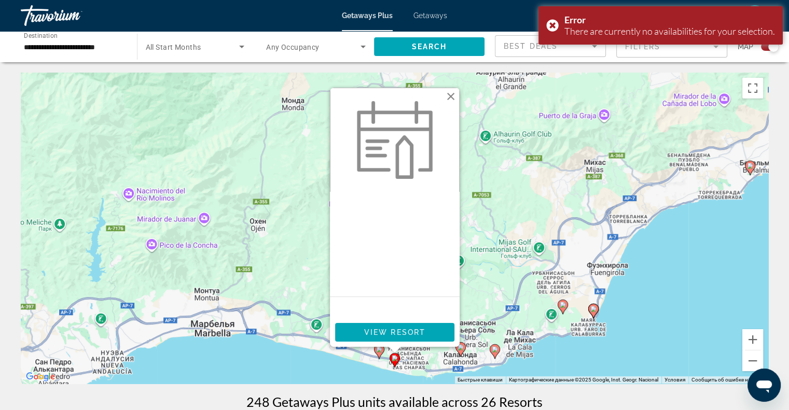
click at [378, 351] on image "Main content" at bounding box center [379, 350] width 6 height 6
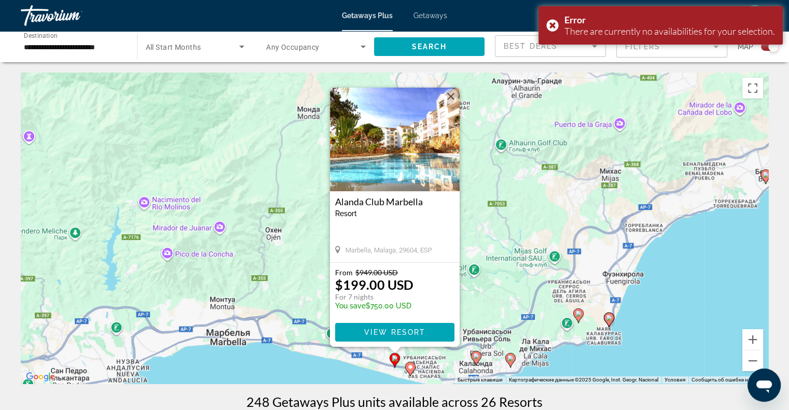
click at [509, 357] on image "Main content" at bounding box center [510, 358] width 6 height 6
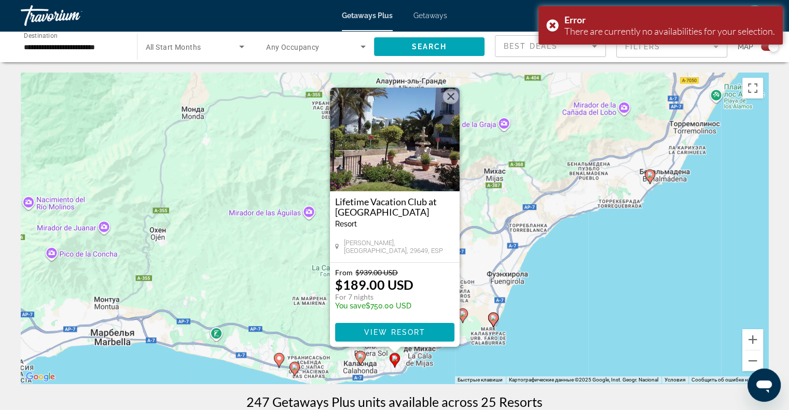
click at [361, 359] on image "Main content" at bounding box center [360, 356] width 6 height 6
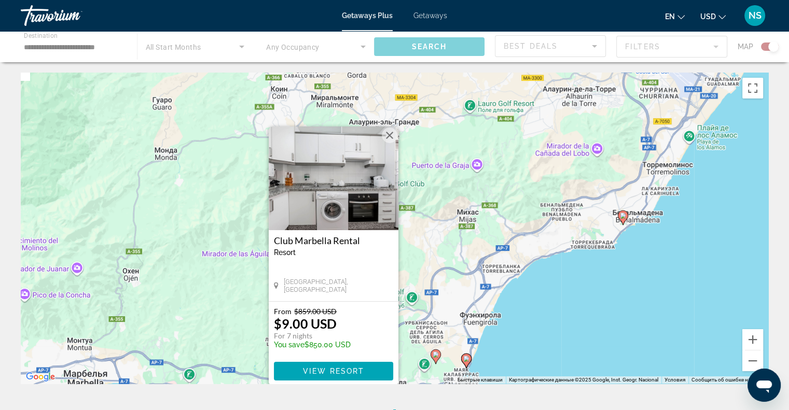
drag, startPoint x: 611, startPoint y: 257, endPoint x: 490, endPoint y: 321, distance: 136.2
click at [490, 321] on div "Для навигации используйте клавиши со стрелками. Чтобы активировать перетаскиван…" at bounding box center [395, 228] width 748 height 311
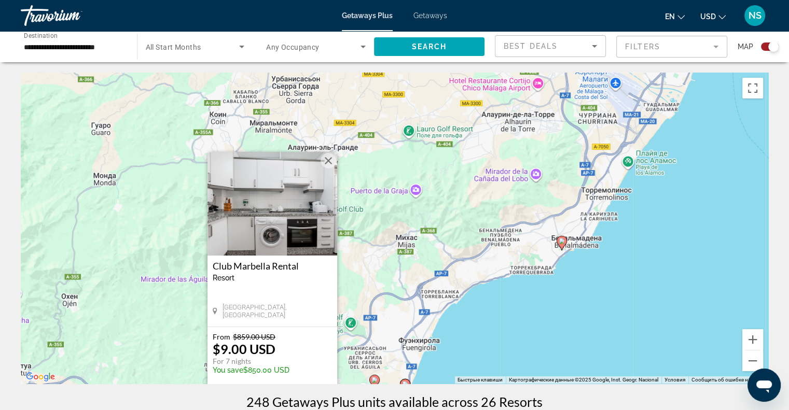
click at [564, 238] on icon "Main content" at bounding box center [561, 243] width 9 height 13
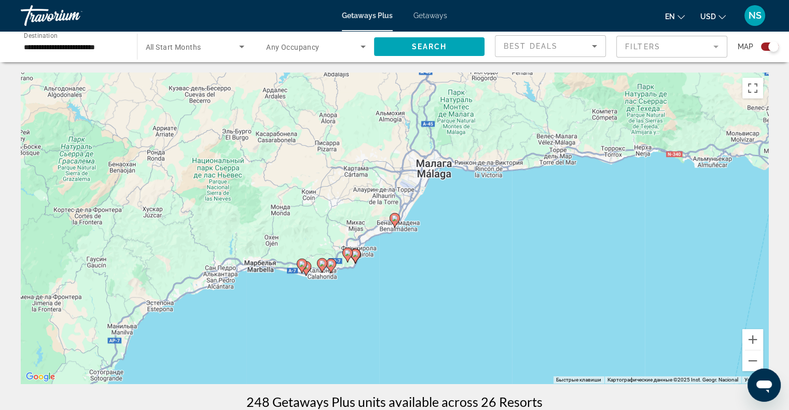
click at [397, 222] on icon "Main content" at bounding box center [394, 220] width 9 height 13
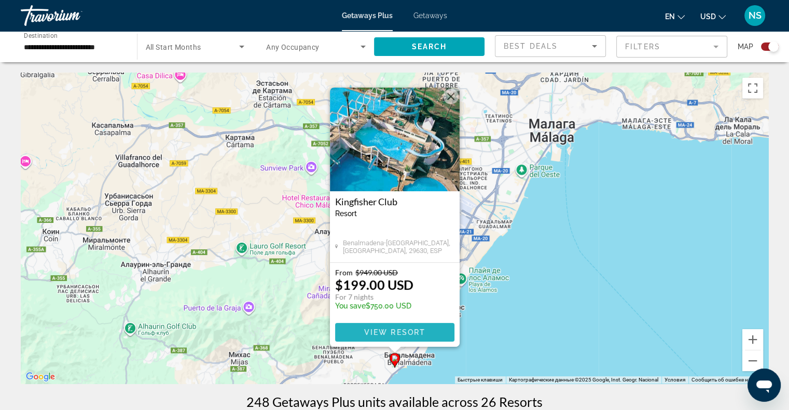
click at [421, 342] on span "Main content" at bounding box center [394, 332] width 119 height 25
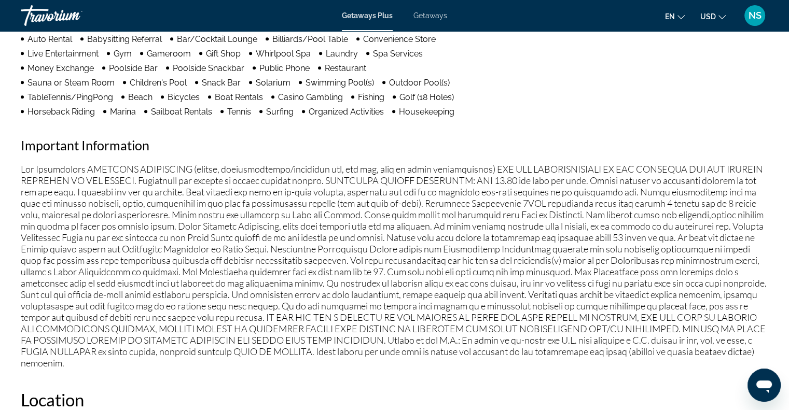
scroll to position [777, 0]
